Goal: Task Accomplishment & Management: Use online tool/utility

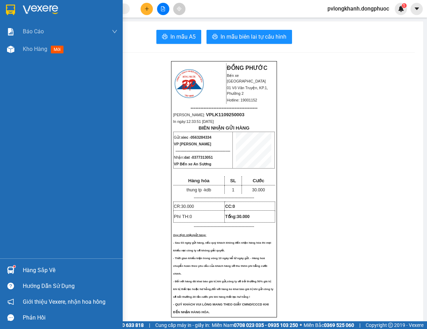
click at [35, 273] on div "Hàng sắp về" at bounding box center [70, 270] width 95 height 11
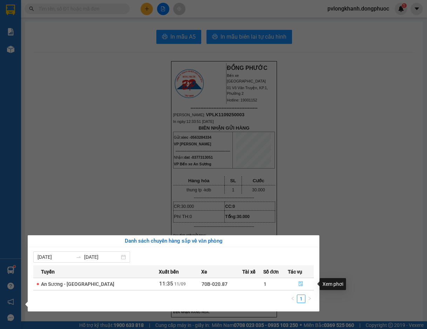
click at [299, 284] on icon "file-done" at bounding box center [301, 283] width 5 height 5
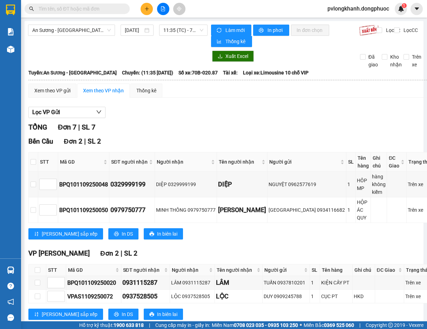
scroll to position [94, 0]
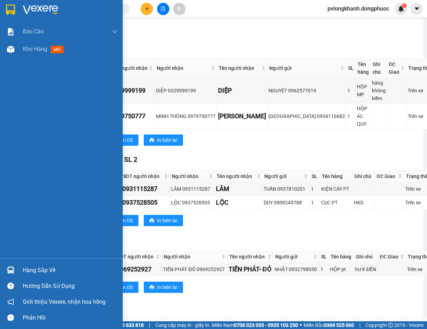
click at [27, 274] on div "Hàng sắp về" at bounding box center [70, 270] width 95 height 11
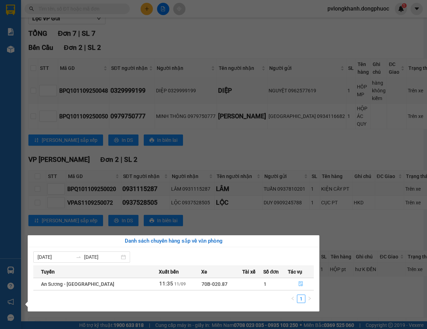
click at [297, 280] on button "button" at bounding box center [300, 283] width 25 height 11
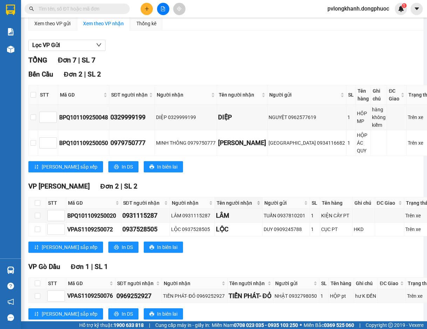
scroll to position [254, 0]
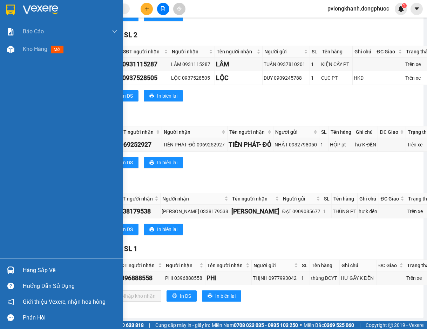
click at [46, 276] on div "Hàng sắp về" at bounding box center [61, 270] width 123 height 16
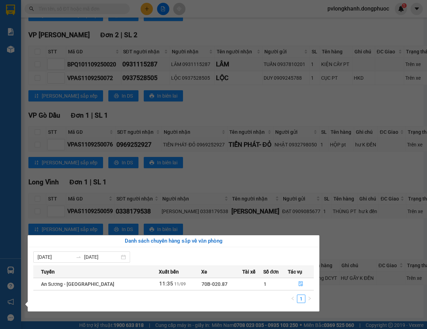
click at [272, 220] on section "Kết quả tìm kiếm ( 0 ) Bộ lọc No Data pvlongkhanh.dongphuoc 1 Báo cáo Mẫu 1: Bá…" at bounding box center [213, 164] width 427 height 329
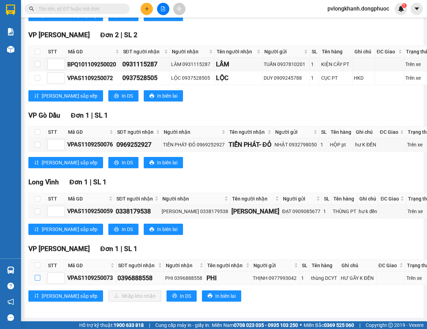
click at [37, 275] on input "checkbox" at bounding box center [38, 278] width 6 height 6
checkbox input "true"
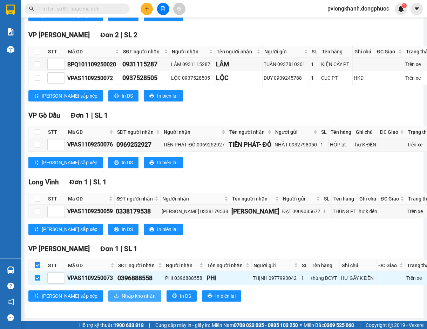
click at [122, 297] on span "Nhập kho nhận" at bounding box center [139, 296] width 34 height 8
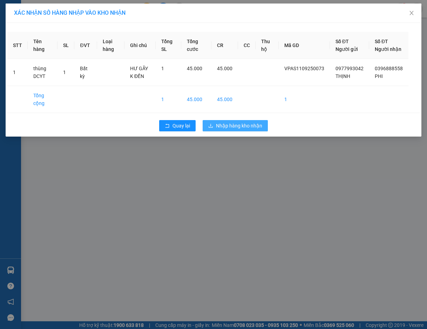
click at [236, 129] on span "Nhập hàng kho nhận" at bounding box center [239, 126] width 46 height 8
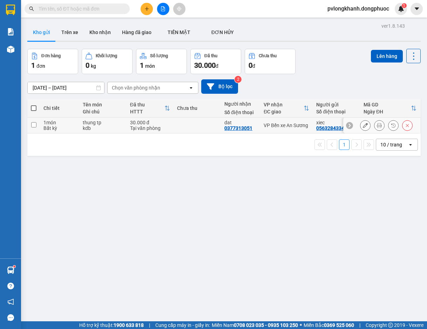
click at [30, 125] on td at bounding box center [33, 126] width 13 height 16
checkbox input "true"
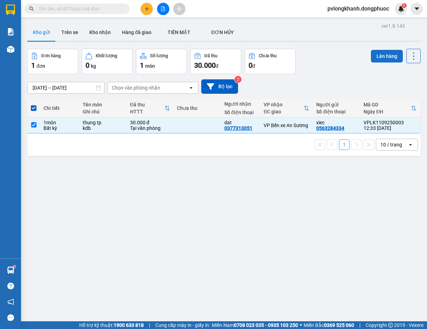
click at [374, 51] on button "Lên hàng" at bounding box center [387, 56] width 32 height 13
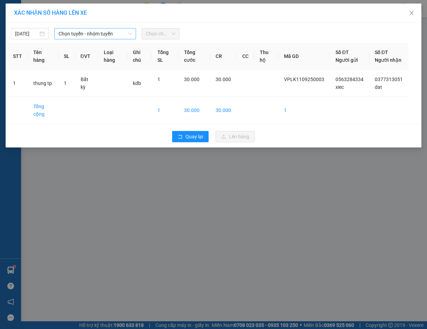
click at [99, 34] on span "Chọn tuyến - nhóm tuyến" at bounding box center [95, 33] width 73 height 11
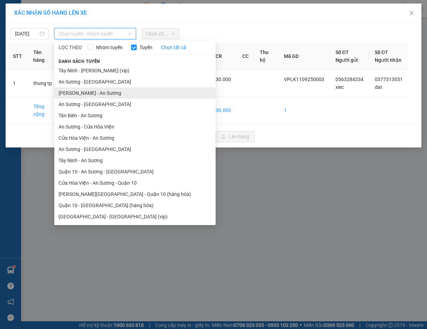
click at [95, 92] on li "[PERSON_NAME] - An Sương" at bounding box center [134, 92] width 161 height 11
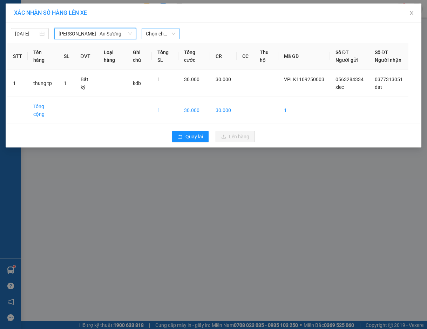
click at [158, 35] on span "Chọn chuyến" at bounding box center [160, 33] width 29 height 11
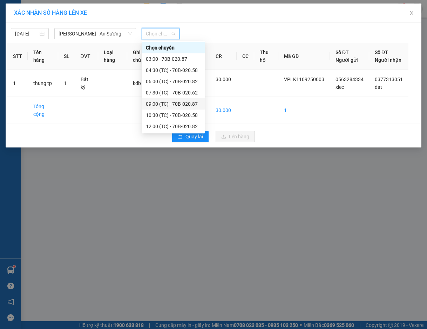
scroll to position [34, 0]
click at [169, 103] on div "13:30 (TC) - 70B-020.62" at bounding box center [173, 104] width 55 height 8
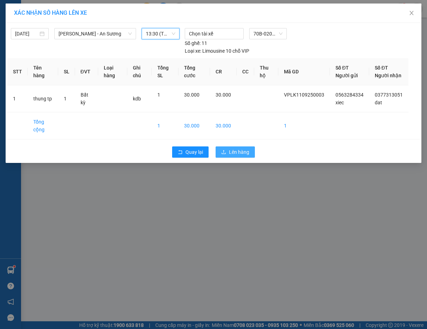
click at [227, 157] on button "Lên hàng" at bounding box center [235, 151] width 39 height 11
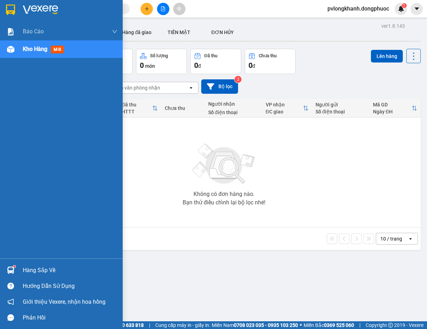
click at [40, 271] on div "Hàng sắp về" at bounding box center [70, 270] width 95 height 11
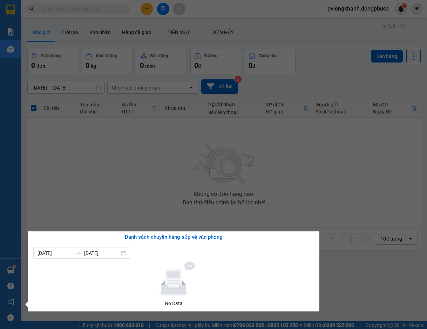
click at [0, 151] on div "Báo cáo Mẫu 1: Báo cáo dòng tiền Mẫu 1: Báo cáo dòng tiền theo nhân viên Mẫu 1:…" at bounding box center [10, 164] width 21 height 329
